Goal: Task Accomplishment & Management: Use online tool/utility

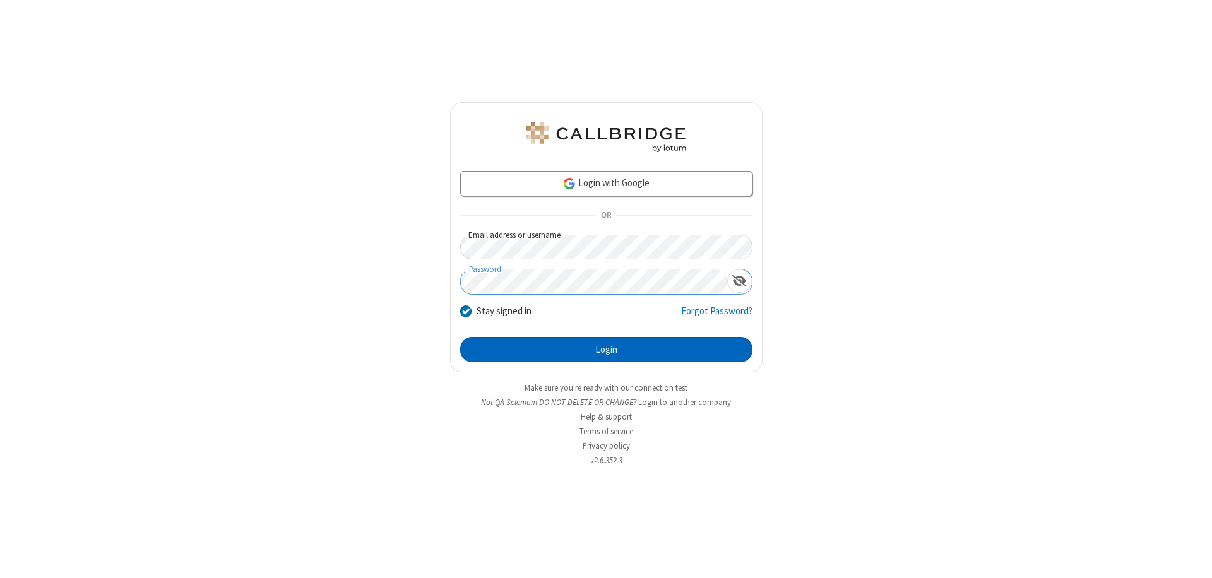
click at [606, 350] on button "Login" at bounding box center [606, 349] width 292 height 25
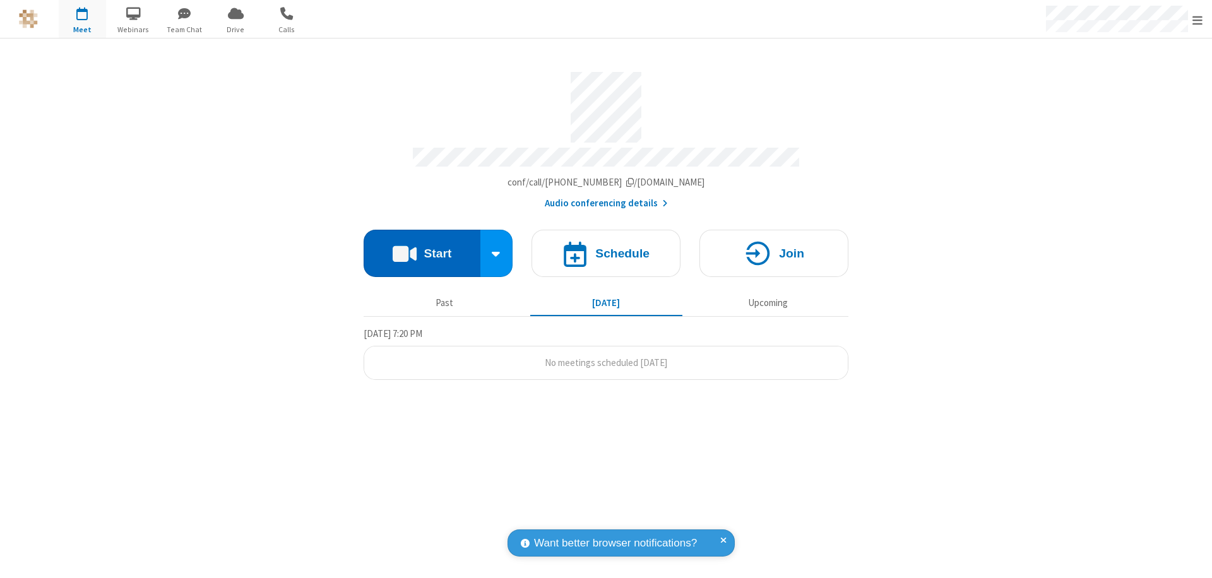
click at [422, 247] on button "Start" at bounding box center [421, 253] width 117 height 47
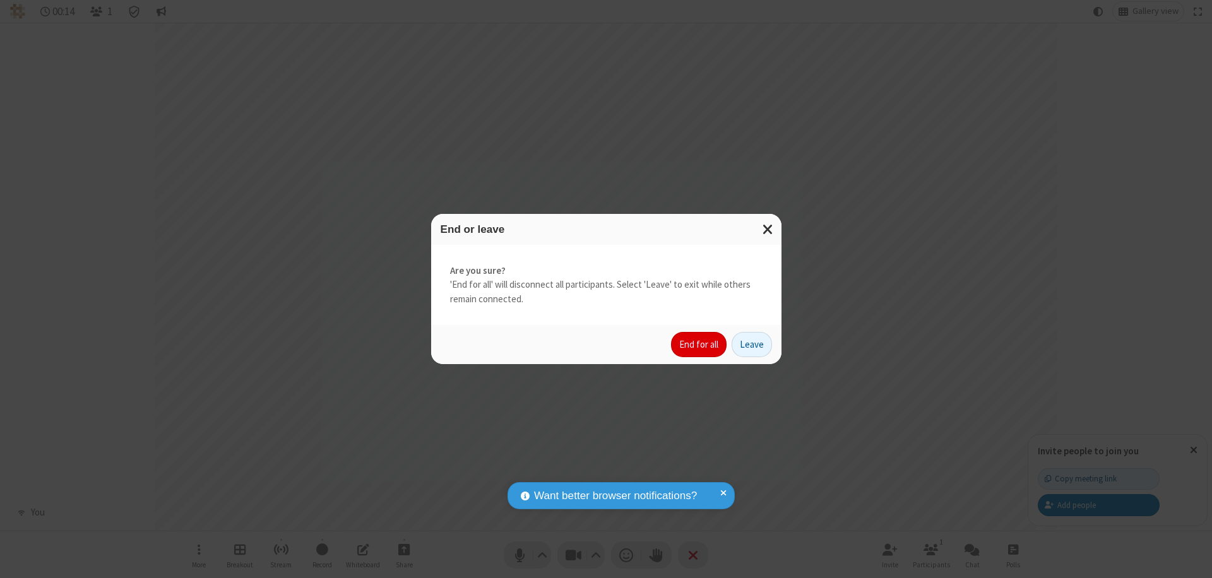
click at [699, 345] on button "End for all" at bounding box center [699, 344] width 56 height 25
